Goal: Task Accomplishment & Management: Use online tool/utility

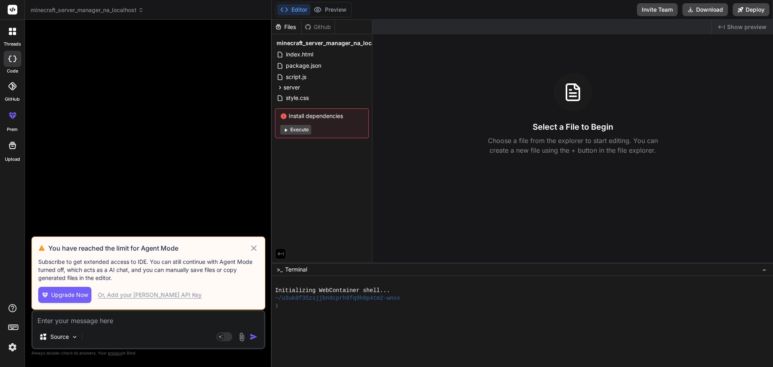
click at [297, 11] on button "Editor" at bounding box center [293, 9] width 33 height 11
click at [11, 346] on img at bounding box center [13, 347] width 14 height 14
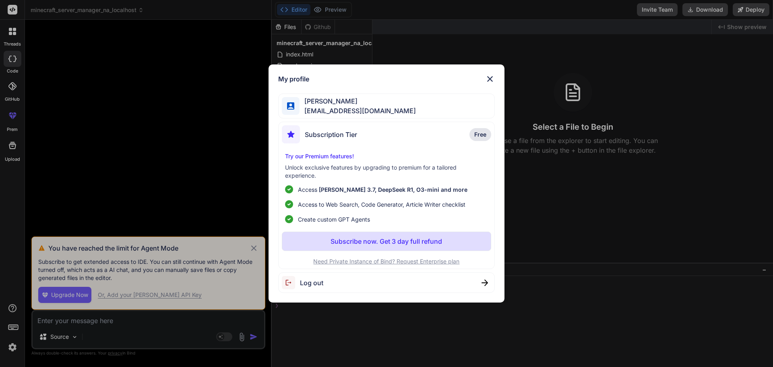
click at [485, 282] on img at bounding box center [485, 283] width 6 height 6
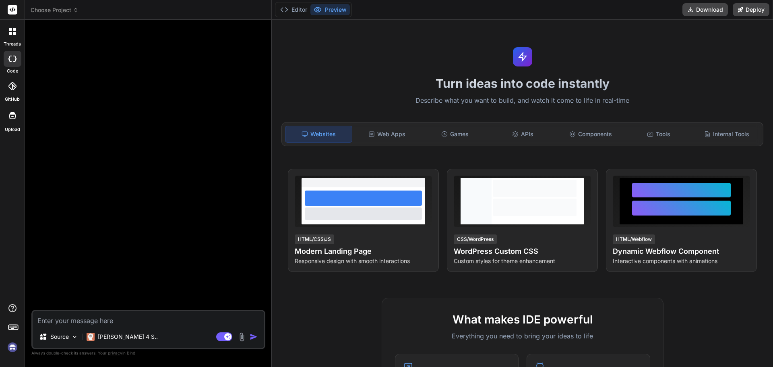
type textarea "x"
click at [13, 349] on img at bounding box center [13, 347] width 14 height 14
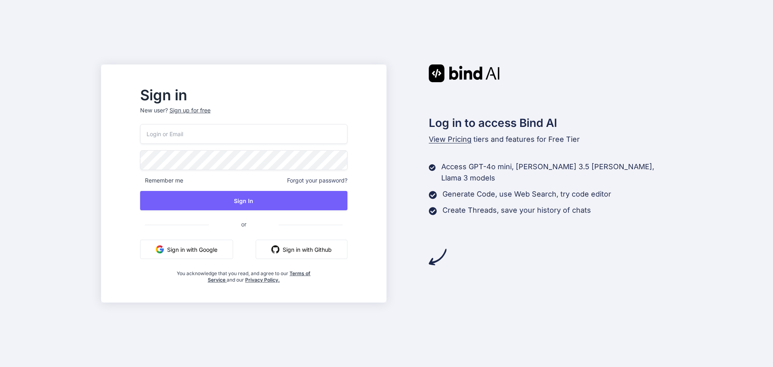
click at [221, 251] on button "Sign in with Google" at bounding box center [186, 249] width 93 height 19
click at [56, 157] on div "Sign in New user? Sign up for free Remember me Forgot your password? Sign In or…" at bounding box center [386, 183] width 773 height 367
